Goal: Check status: Check status

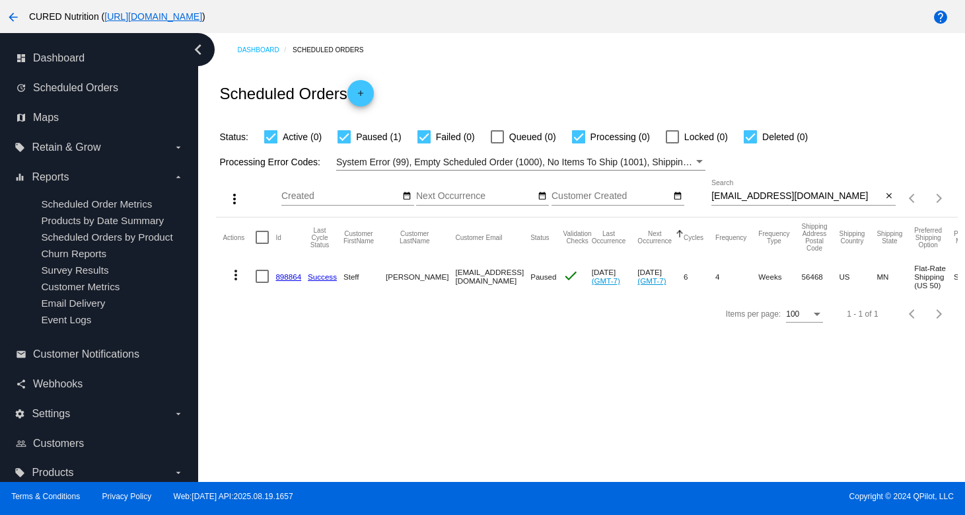
click at [758, 187] on div "stephanie_haataja@yahoo.com Search" at bounding box center [796, 193] width 170 height 26
click at [758, 196] on input "stephanie_haataja@yahoo.com" at bounding box center [796, 196] width 170 height 11
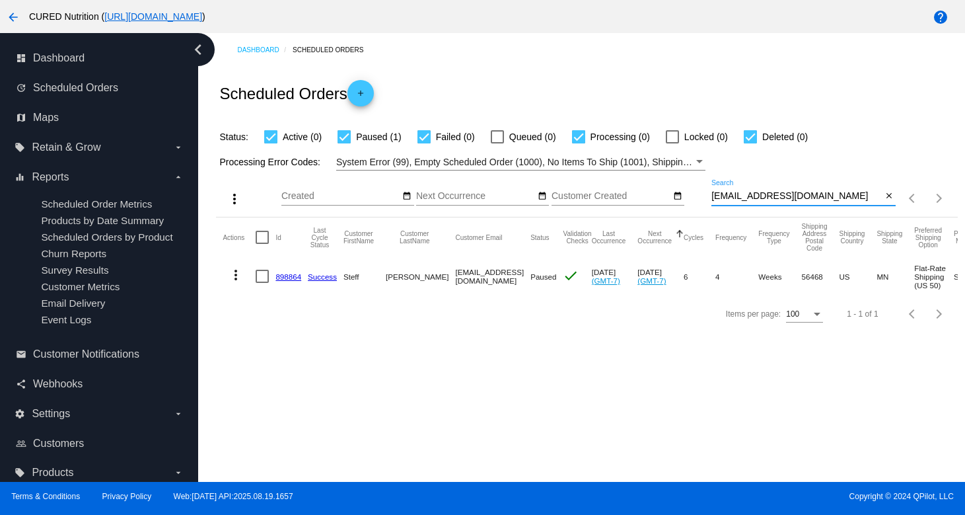
paste input "mpw1620@gmail"
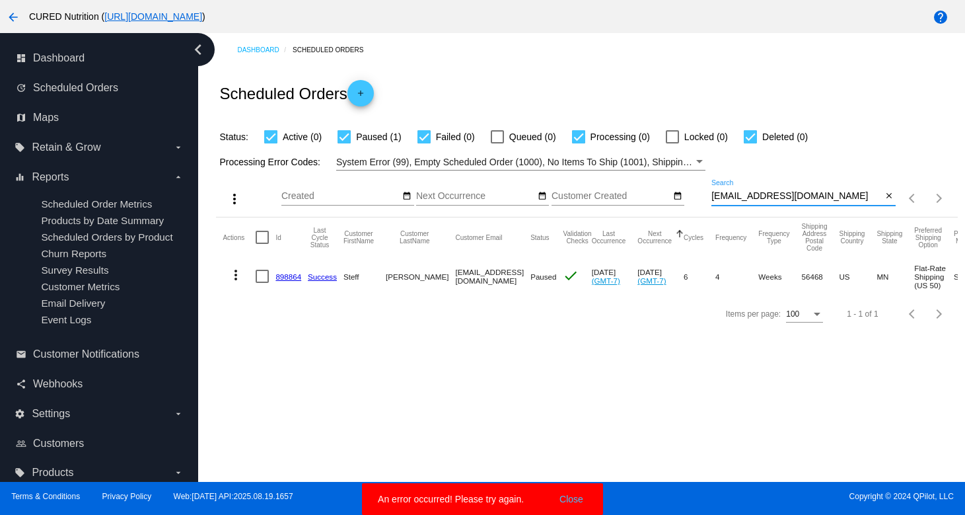
click at [760, 199] on input "[EMAIL_ADDRESS][DOMAIN_NAME]" at bounding box center [796, 196] width 170 height 11
type input "[EMAIL_ADDRESS][DOMAIN_NAME]"
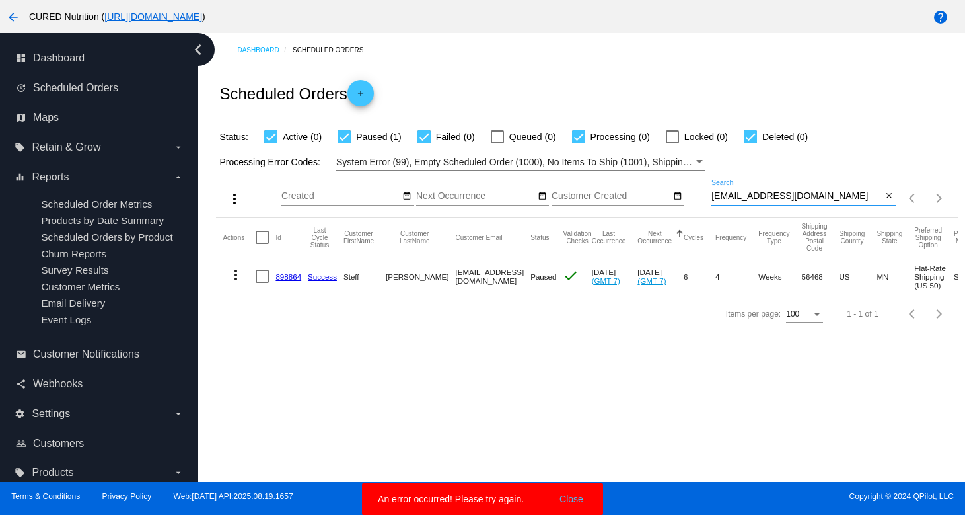
click at [549, 494] on simple-snack-bar "An error occurred! Please try again. Close" at bounding box center [482, 498] width 209 height 13
click at [569, 494] on button "Close" at bounding box center [572, 498] width 32 height 13
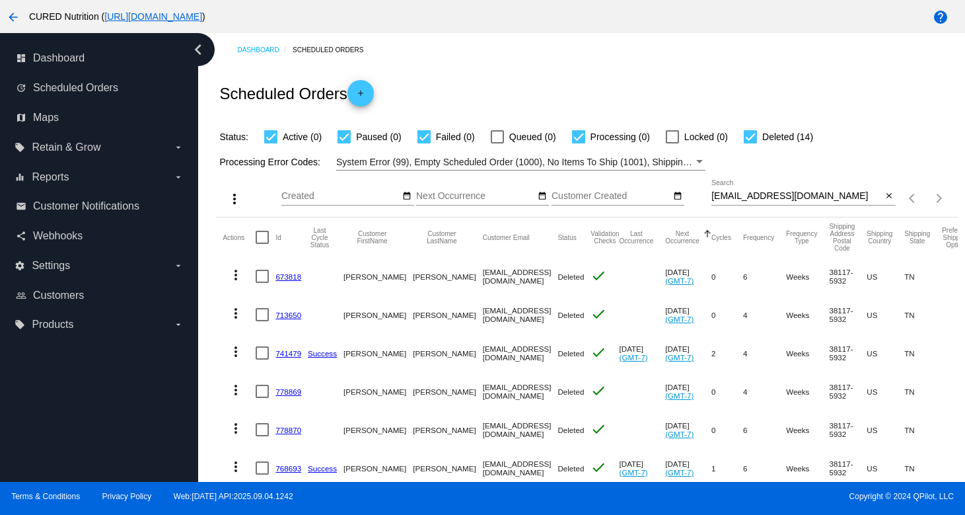
click at [788, 191] on div "[EMAIL_ADDRESS][DOMAIN_NAME] Search" at bounding box center [796, 193] width 170 height 26
click at [788, 192] on input "[EMAIL_ADDRESS][DOMAIN_NAME]" at bounding box center [796, 196] width 170 height 11
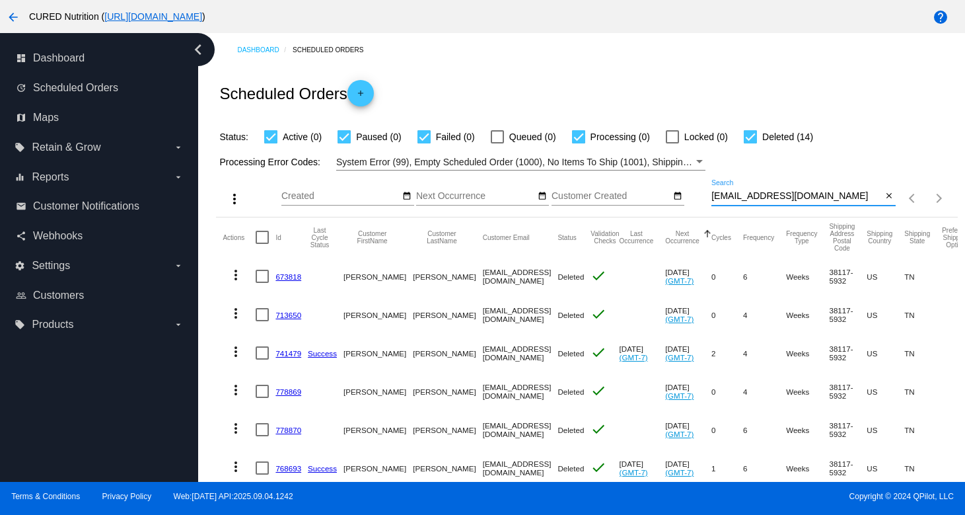
paste input "loriapg2"
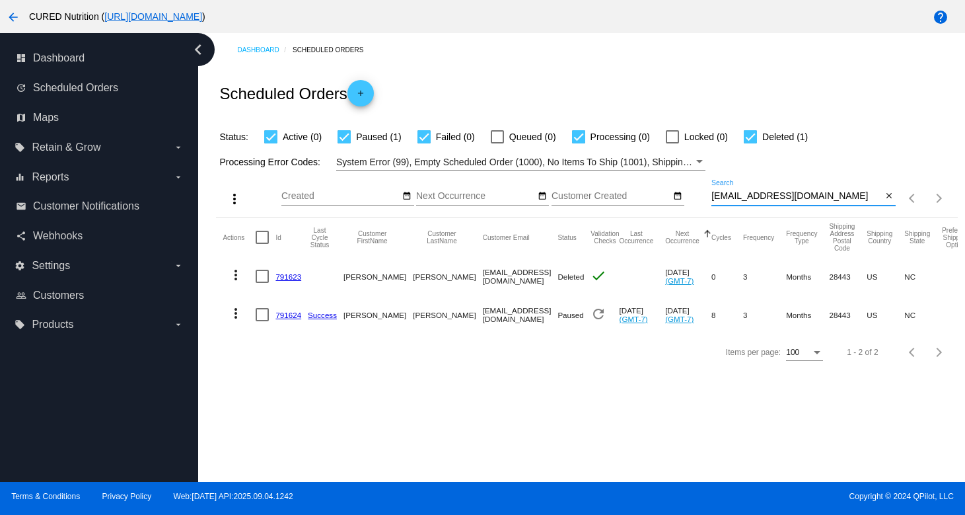
click at [794, 199] on input "[EMAIL_ADDRESS][DOMAIN_NAME]" at bounding box center [796, 196] width 170 height 11
paste input "alexa.accelerate"
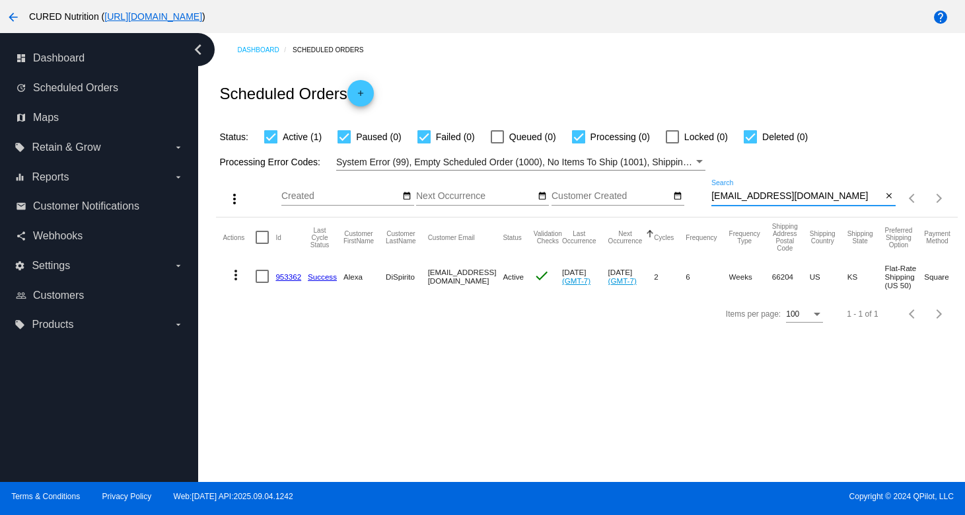
type input "[EMAIL_ADDRESS][DOMAIN_NAME]"
